Goal: Information Seeking & Learning: Learn about a topic

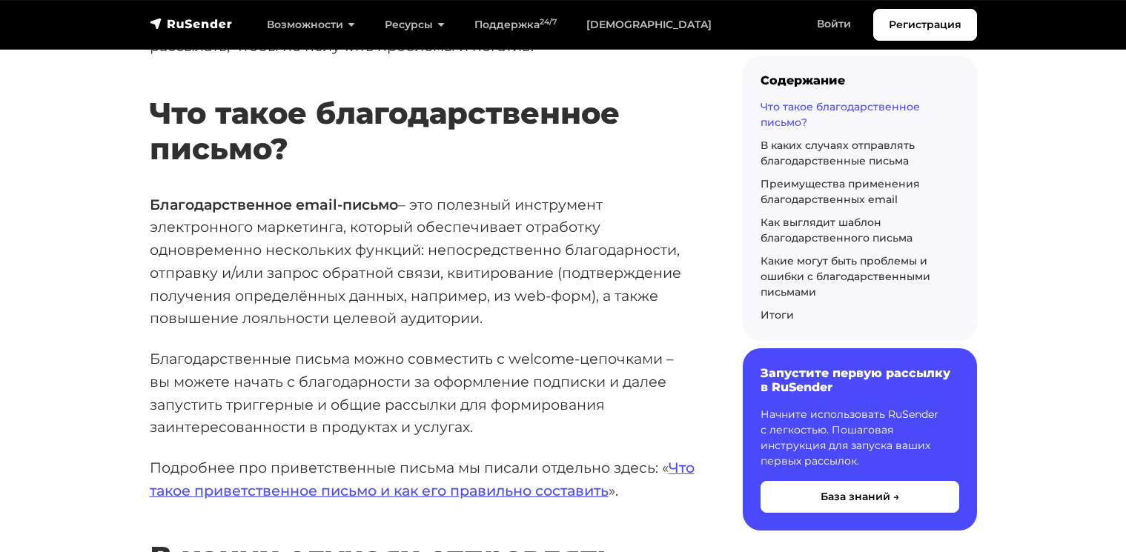
scroll to position [475, 0]
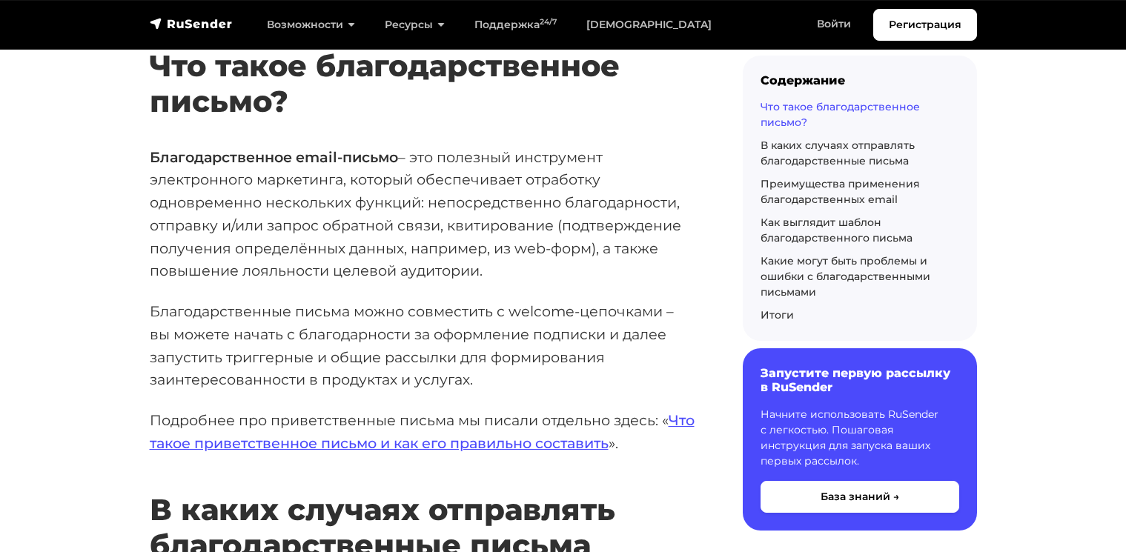
click at [276, 411] on p "Подробнее про приветственные письма мы писали отдельно здесь: « Что такое приве…" at bounding box center [423, 431] width 546 height 45
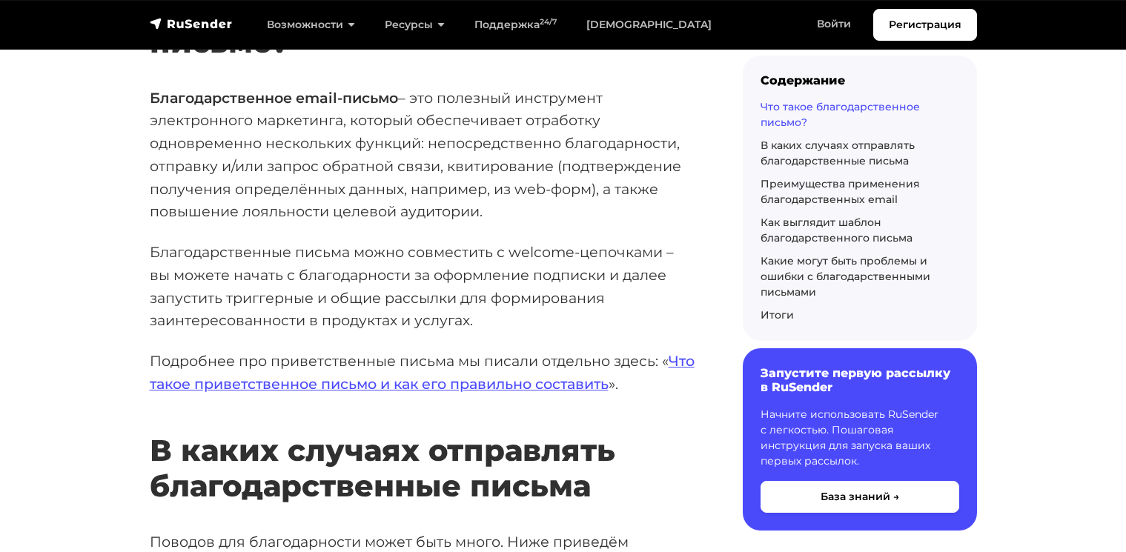
scroll to position [593, 0]
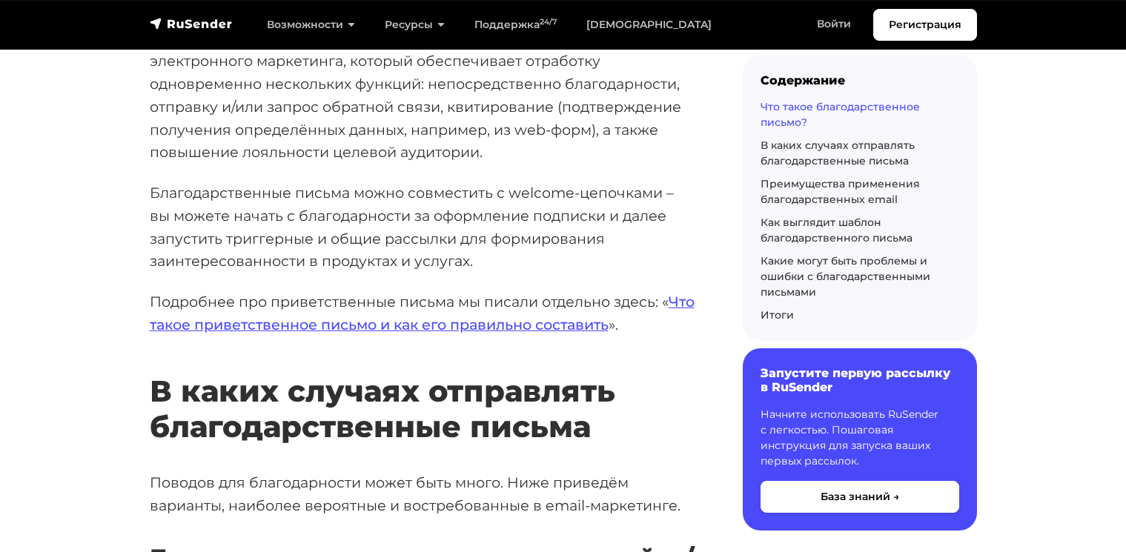
click at [289, 293] on p "Подробнее про приветственные письма мы писали отдельно здесь: « Что такое приве…" at bounding box center [423, 313] width 546 height 45
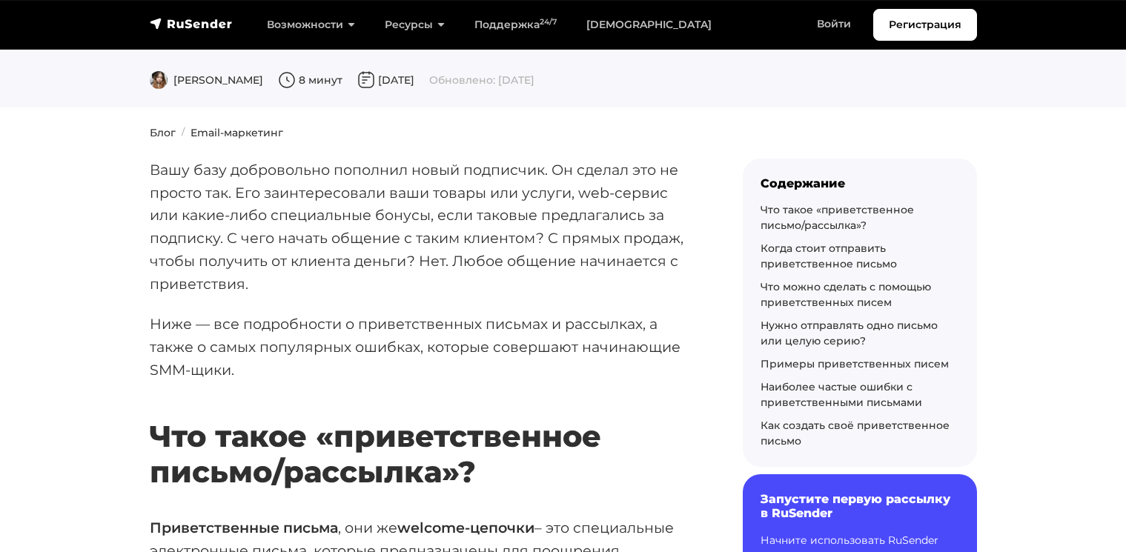
scroll to position [203, 0]
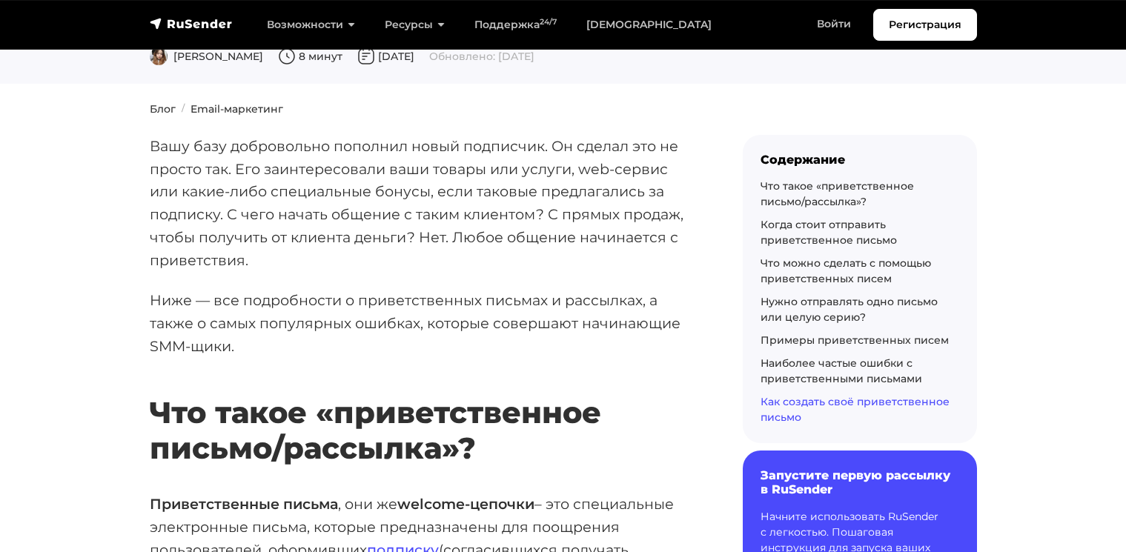
click at [815, 403] on link "Как создать своё приветственное письмо" at bounding box center [855, 409] width 189 height 29
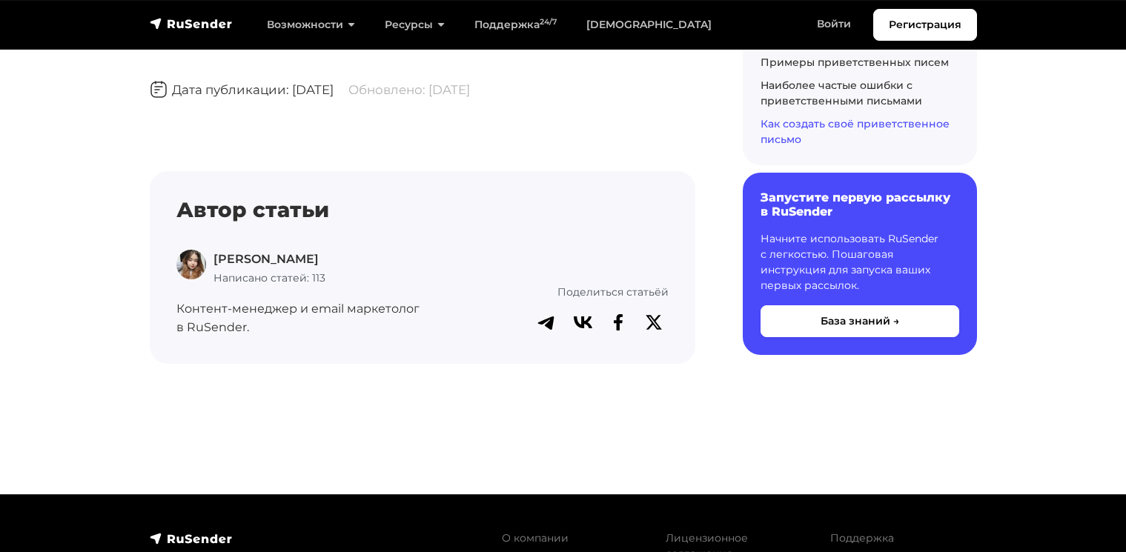
scroll to position [7989, 0]
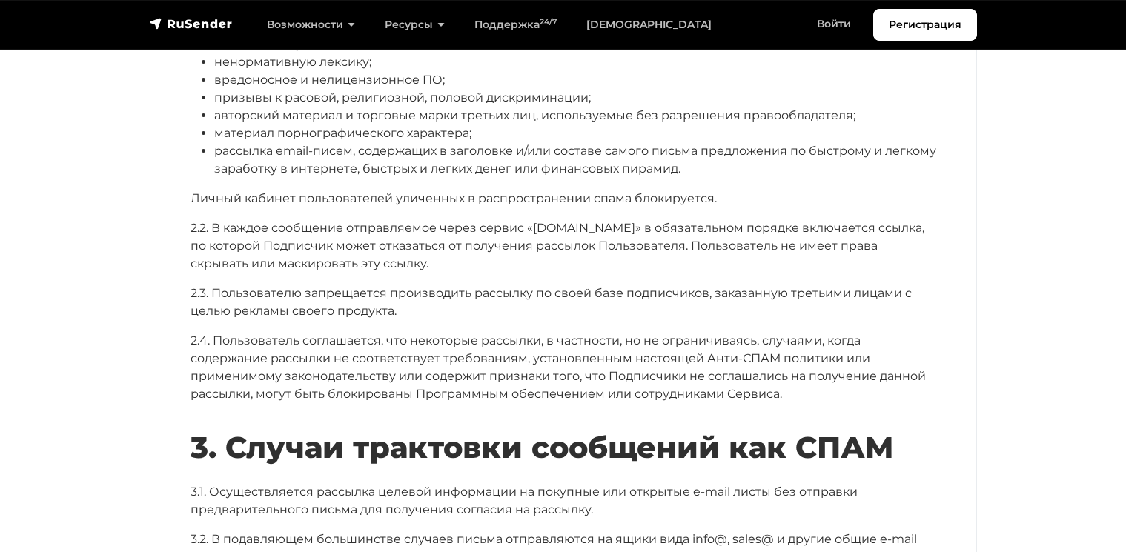
scroll to position [866, 0]
